Goal: Task Accomplishment & Management: Use online tool/utility

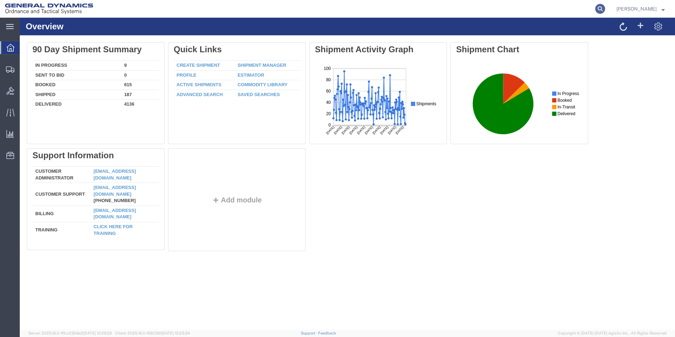
drag, startPoint x: 602, startPoint y: 7, endPoint x: 608, endPoint y: 7, distance: 5.7
click at [602, 7] on agx-global-search at bounding box center [493, 9] width 226 height 18
click at [605, 7] on icon at bounding box center [600, 9] width 10 height 10
paste input "56468293"
type input "56468293"
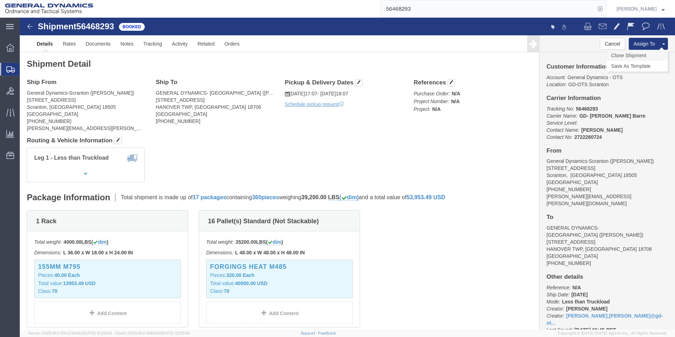
click link "Clone Shipment"
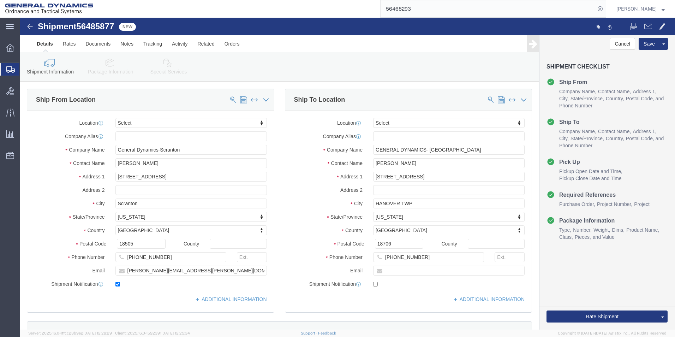
select select
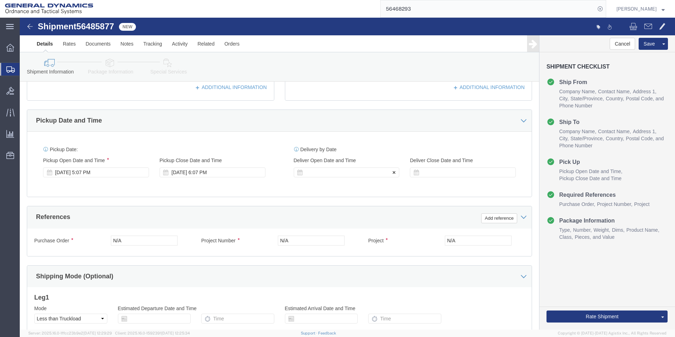
scroll to position [294, 0]
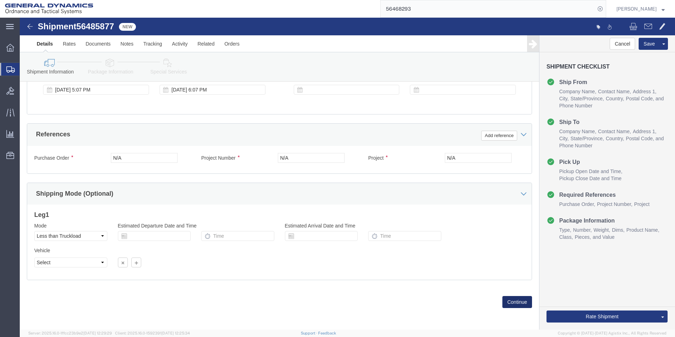
click button "Continue"
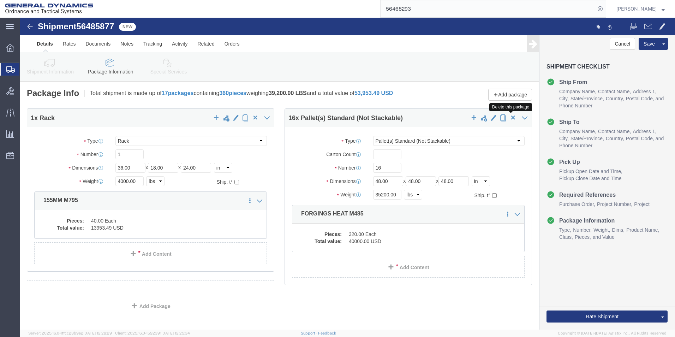
click span "button"
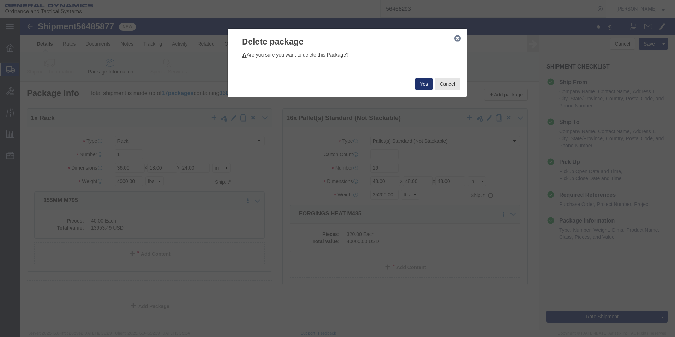
click button "Yes"
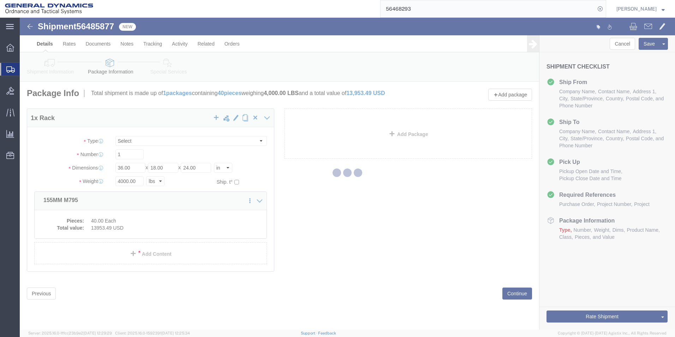
select select "RACK"
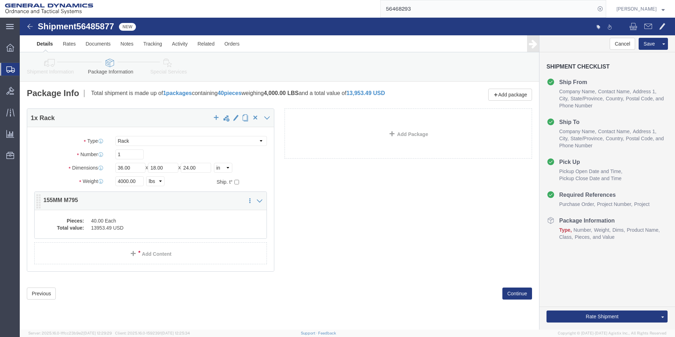
click dd "40.00 Each"
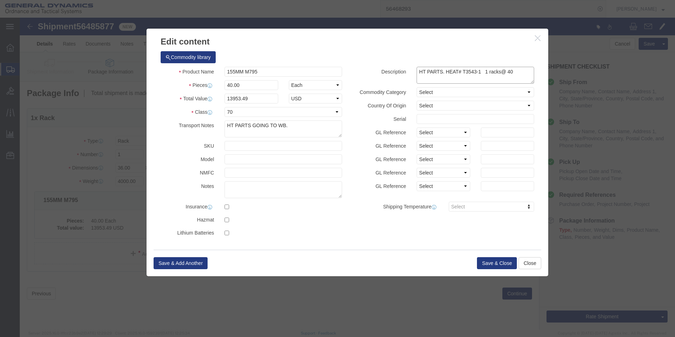
drag, startPoint x: 448, startPoint y: 54, endPoint x: 517, endPoint y: 68, distance: 70.2
click div "Description HT PARTS. HEAT# T3543-1 1 racks@ 40 Commodity Category Select Milit…"
type textarea "HT PARTS. HEAT# M485-2"
drag, startPoint x: 213, startPoint y: 66, endPoint x: 199, endPoint y: 67, distance: 14.2
click div "Pieces 40.00 Select Bag Barrels 100Board Feet Bottle Box Blister Pack Carats Ca…"
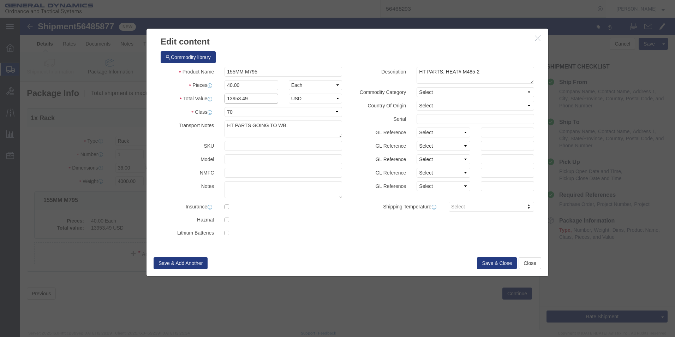
click input "13953.49"
click button "Save & Close"
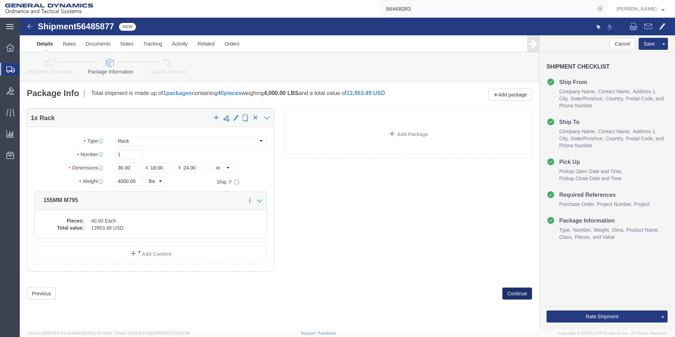
click button "Continue"
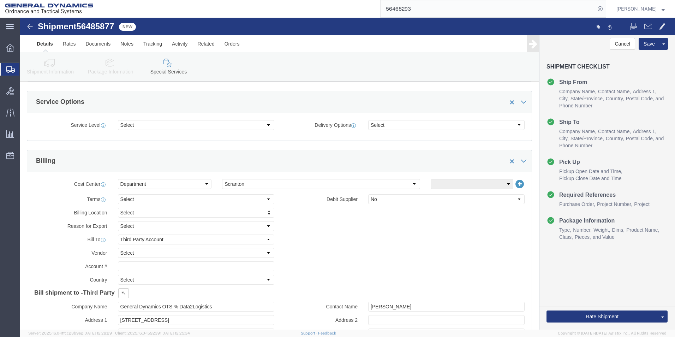
scroll to position [247, 0]
click select "Select Recipient Account Sender/Shipper Third Party Account"
select select "SHIP"
click select "Select Recipient Account Sender/Shipper Third Party Account"
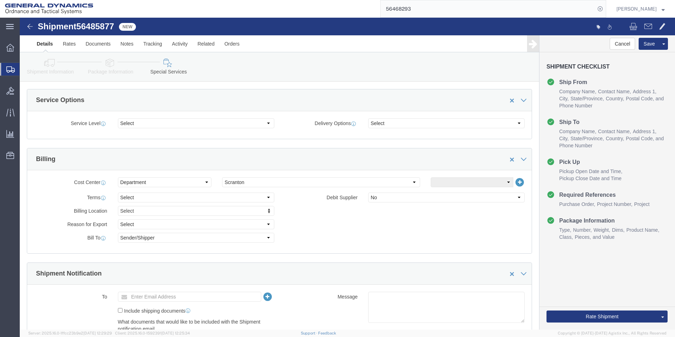
click div "Billing Location Select Select My Profile Location GD-OTS Anniston (Commerce) G…"
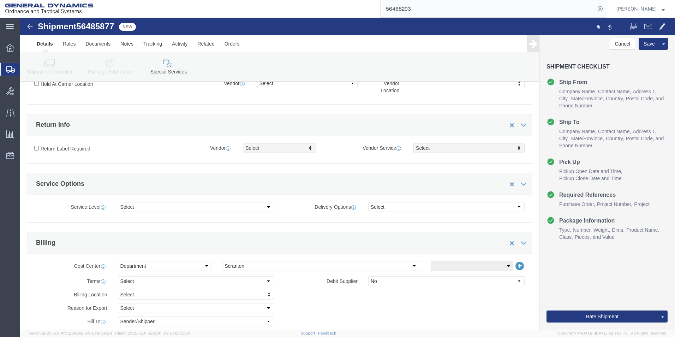
scroll to position [177, 0]
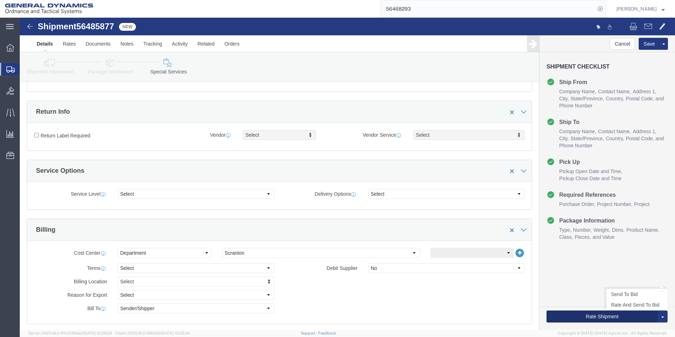
click button "Rate Shipment"
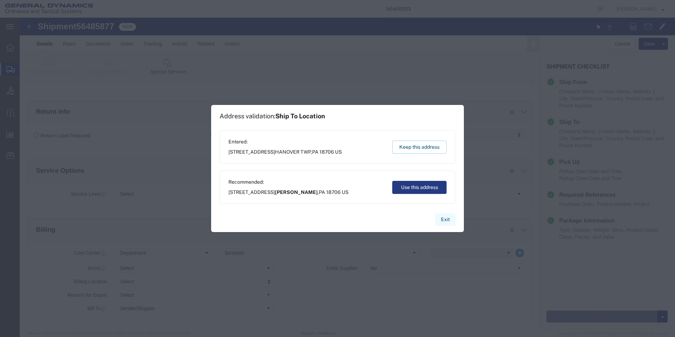
click at [442, 219] on button "Exit" at bounding box center [445, 219] width 20 height 12
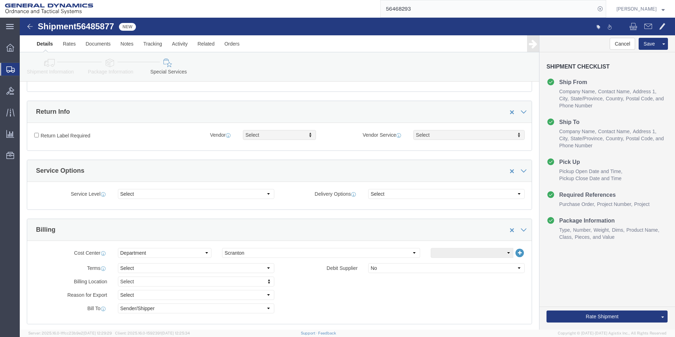
scroll to position [0, 0]
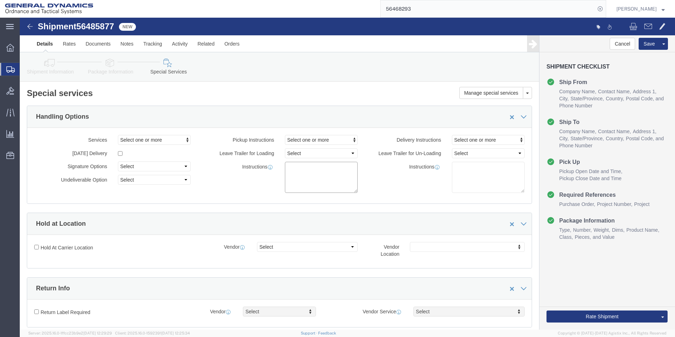
click textarea
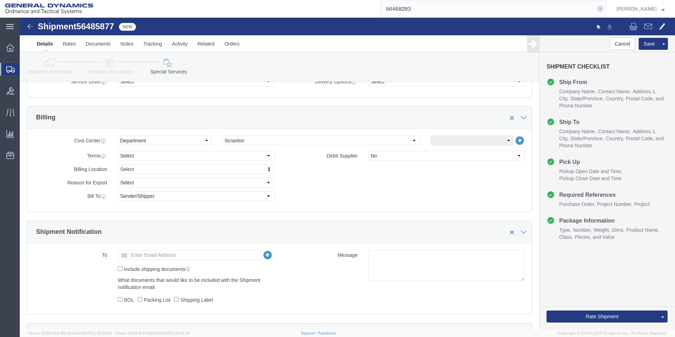
scroll to position [388, 0]
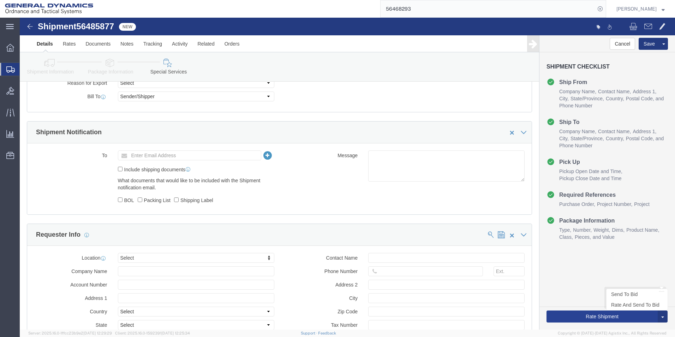
type textarea "HT PARTS GOING TO WB. HEAT# M485-2"
click button "Rate Shipment"
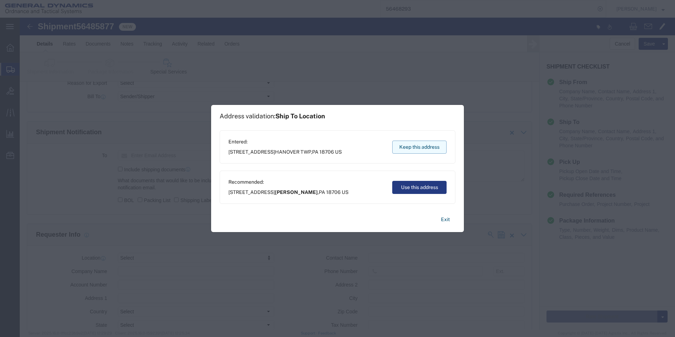
click at [436, 147] on button "Keep this address" at bounding box center [419, 147] width 54 height 13
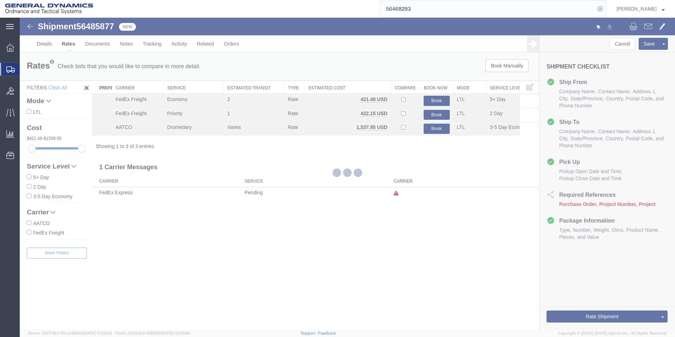
scroll to position [0, 0]
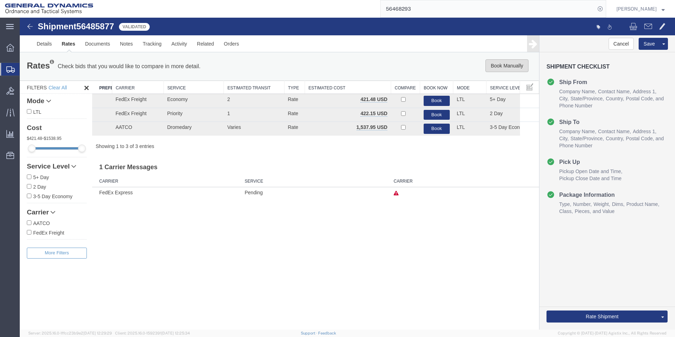
click at [502, 68] on button "Book Manually" at bounding box center [507, 65] width 43 height 13
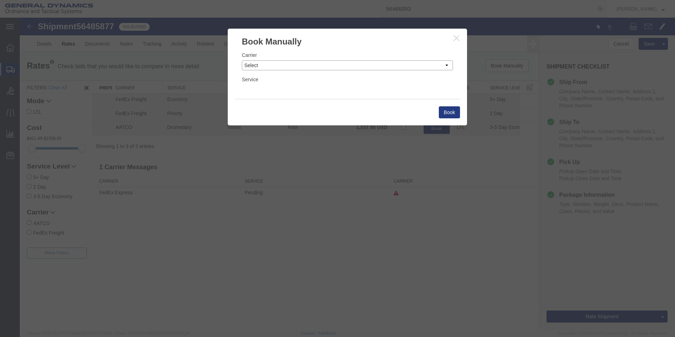
click at [352, 66] on select "Select Add New Carrier (and default service) AATCO Advanced Fluid Systems Airga…" at bounding box center [347, 65] width 211 height 10
select select "16394"
click at [242, 60] on select "Select Add New Carrier (and default service) AATCO Advanced Fluid Systems Airga…" at bounding box center [347, 65] width 211 height 10
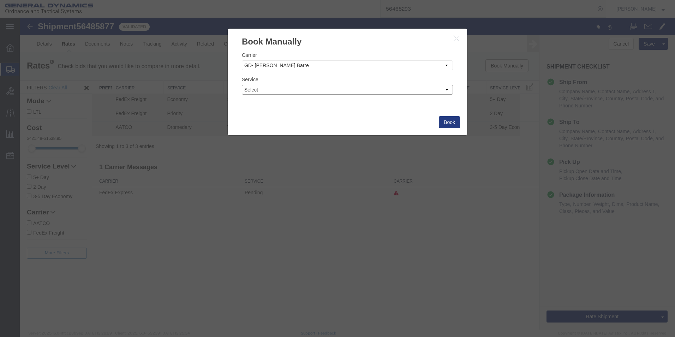
drag, startPoint x: 304, startPoint y: 114, endPoint x: 286, endPoint y: 89, distance: 30.5
click at [286, 89] on select "Select" at bounding box center [347, 90] width 211 height 10
select select "32203"
click at [242, 85] on select "Select" at bounding box center [347, 90] width 211 height 10
click at [453, 124] on button "Book" at bounding box center [449, 122] width 21 height 12
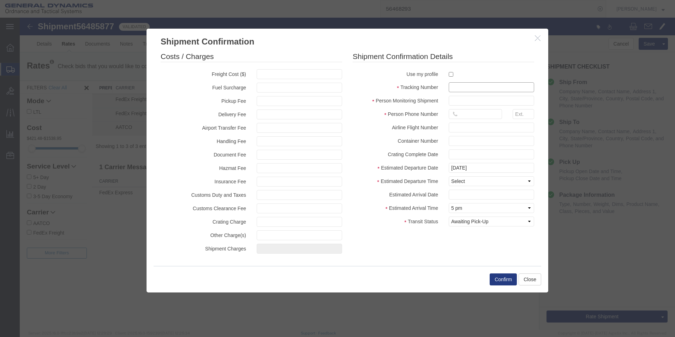
drag, startPoint x: 489, startPoint y: 85, endPoint x: 493, endPoint y: 82, distance: 4.8
click at [489, 85] on input "text" at bounding box center [491, 87] width 85 height 10
type input "56485877"
type input "britney atkins"
type input "5703401140"
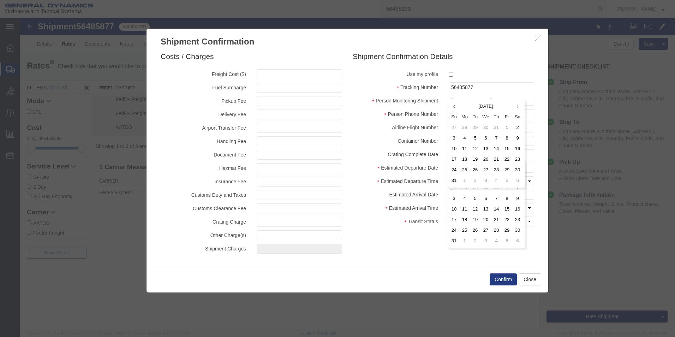
click at [434, 216] on label "Transit Status" at bounding box center [395, 220] width 96 height 8
click at [464, 180] on select "Select Midnight 1 am 2 am 3 am 4 am 5 am 6 am 7 am 8 am 9 am 10 am 11 am 12 Noo…" at bounding box center [491, 181] width 85 height 10
select select "1000"
click at [449, 176] on select "Select Midnight 1 am 2 am 3 am 4 am 5 am 6 am 7 am 8 am 9 am 10 am 11 am 12 Noo…" at bounding box center [491, 181] width 85 height 10
click at [470, 223] on select "Select Arrival Notice Available Arrival Notice Imported Arrive at Delivery Loca…" at bounding box center [491, 221] width 85 height 10
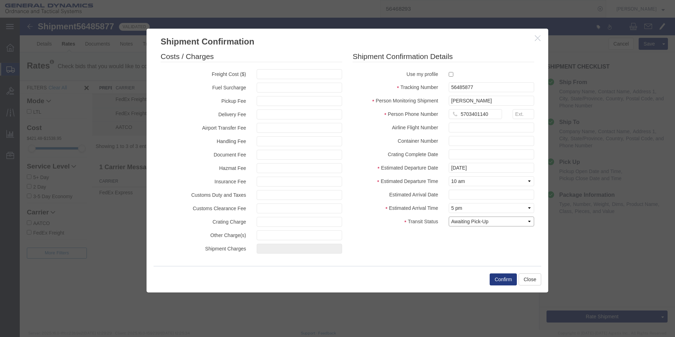
select select "PICKEDUP"
click at [449, 216] on select "Select Arrival Notice Available Arrival Notice Imported Arrive at Delivery Loca…" at bounding box center [491, 221] width 85 height 10
click at [501, 276] on button "Confirm" at bounding box center [503, 279] width 27 height 12
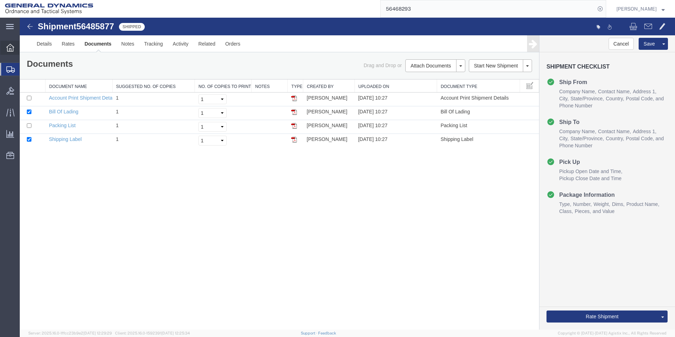
click at [9, 50] on icon at bounding box center [10, 48] width 8 height 8
